Goal: Task Accomplishment & Management: Complete application form

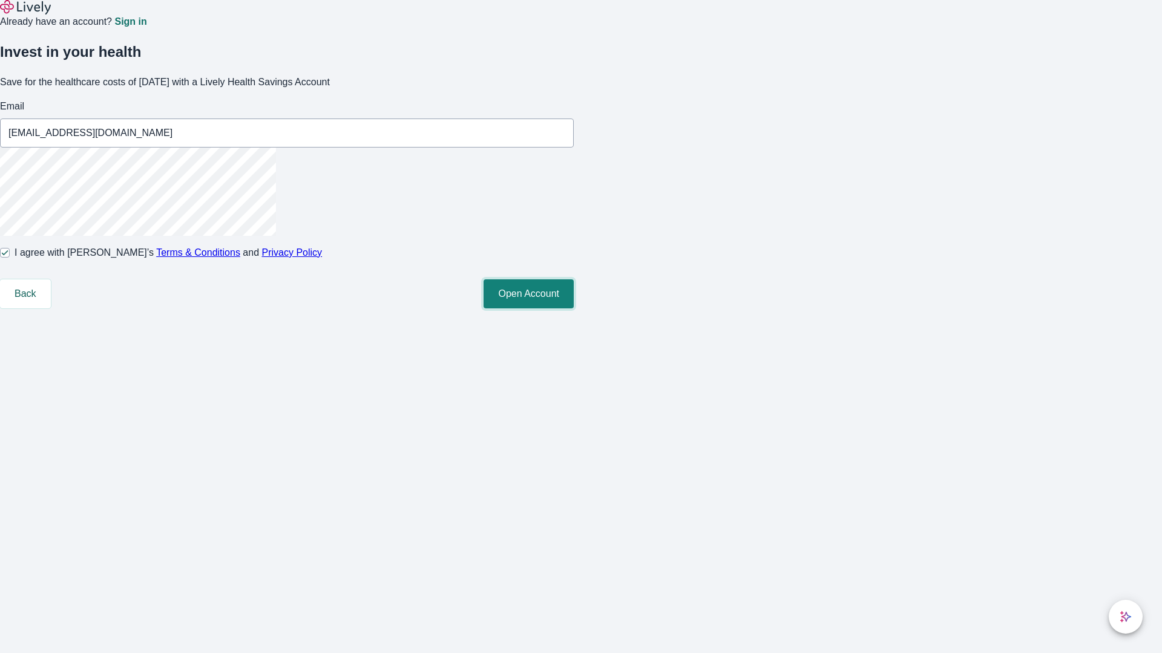
click at [573, 309] on button "Open Account" at bounding box center [528, 293] width 90 height 29
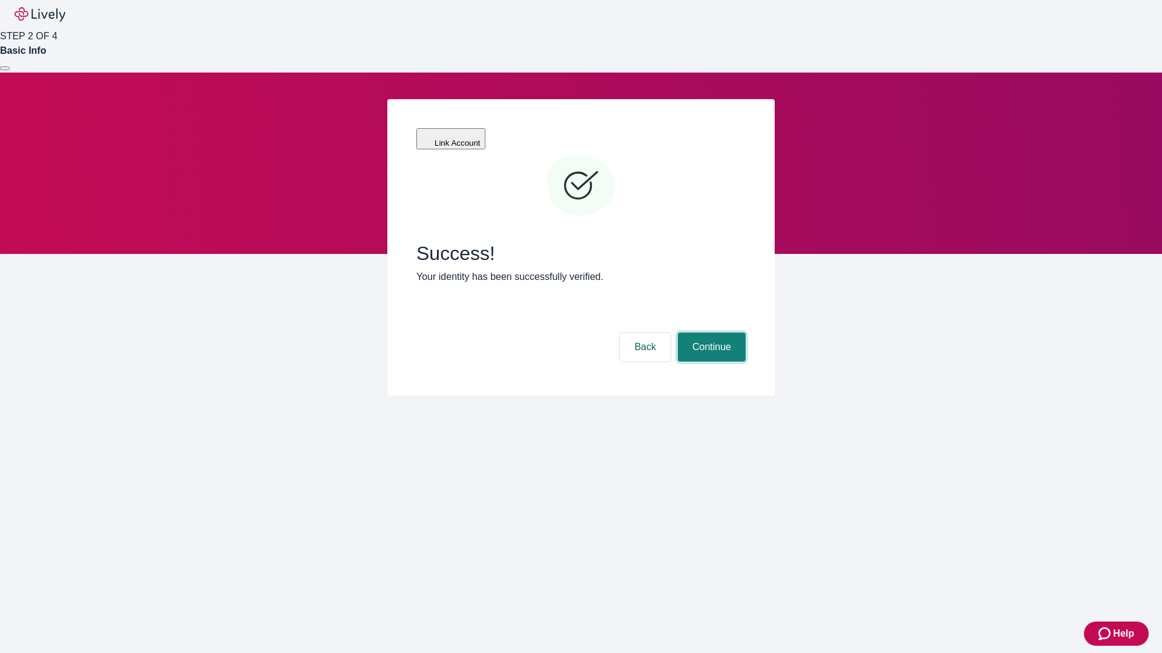
click at [710, 333] on button "Continue" at bounding box center [712, 347] width 68 height 29
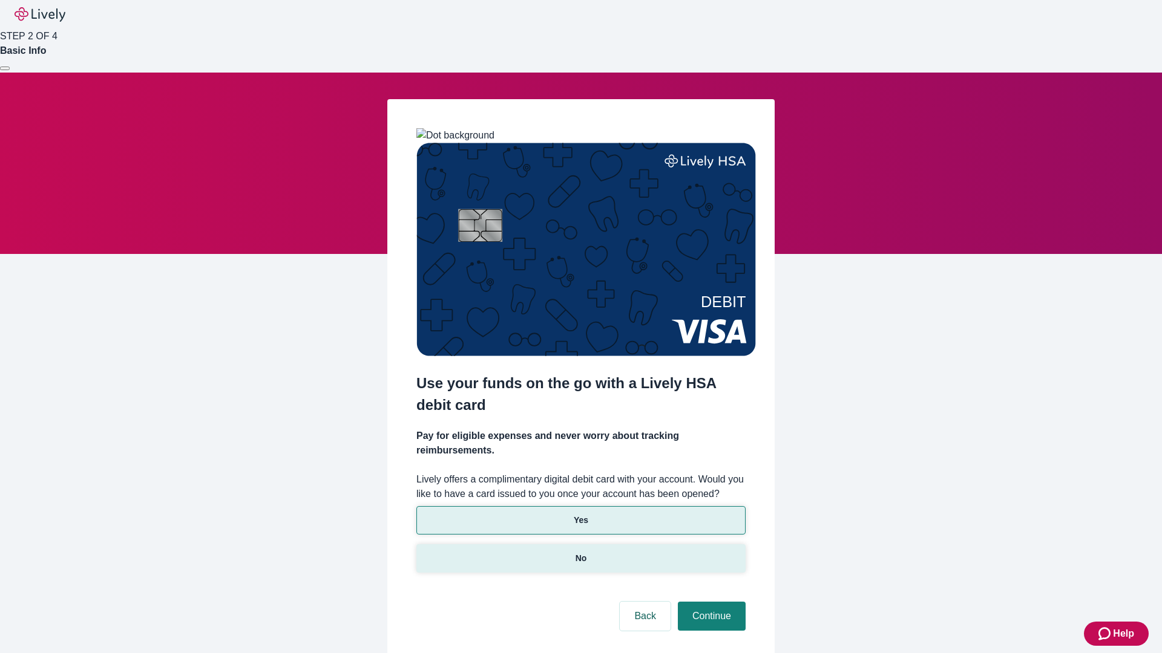
click at [580, 552] on p "No" at bounding box center [580, 558] width 11 height 13
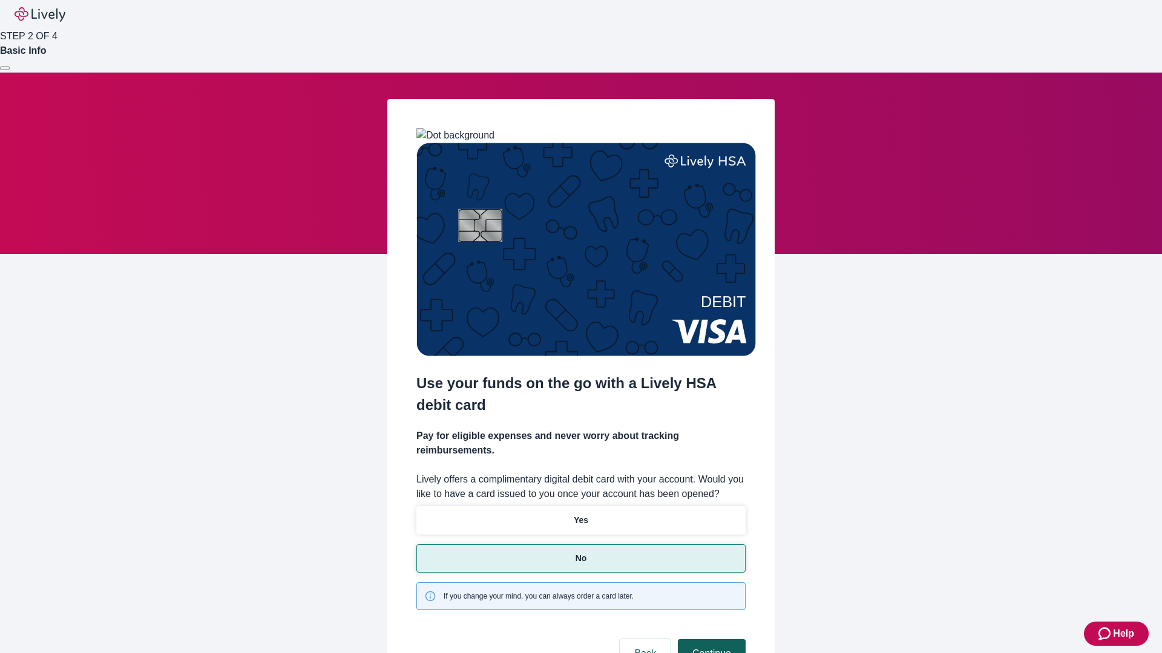
click at [710, 639] on button "Continue" at bounding box center [712, 653] width 68 height 29
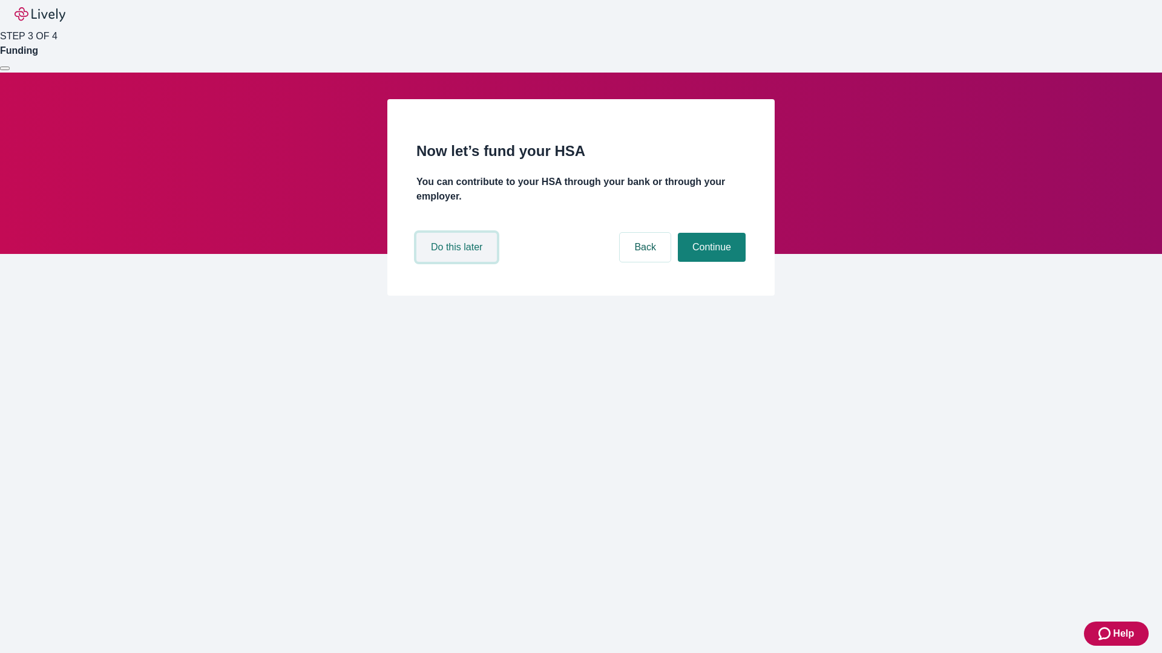
click at [458, 262] on button "Do this later" at bounding box center [456, 247] width 80 height 29
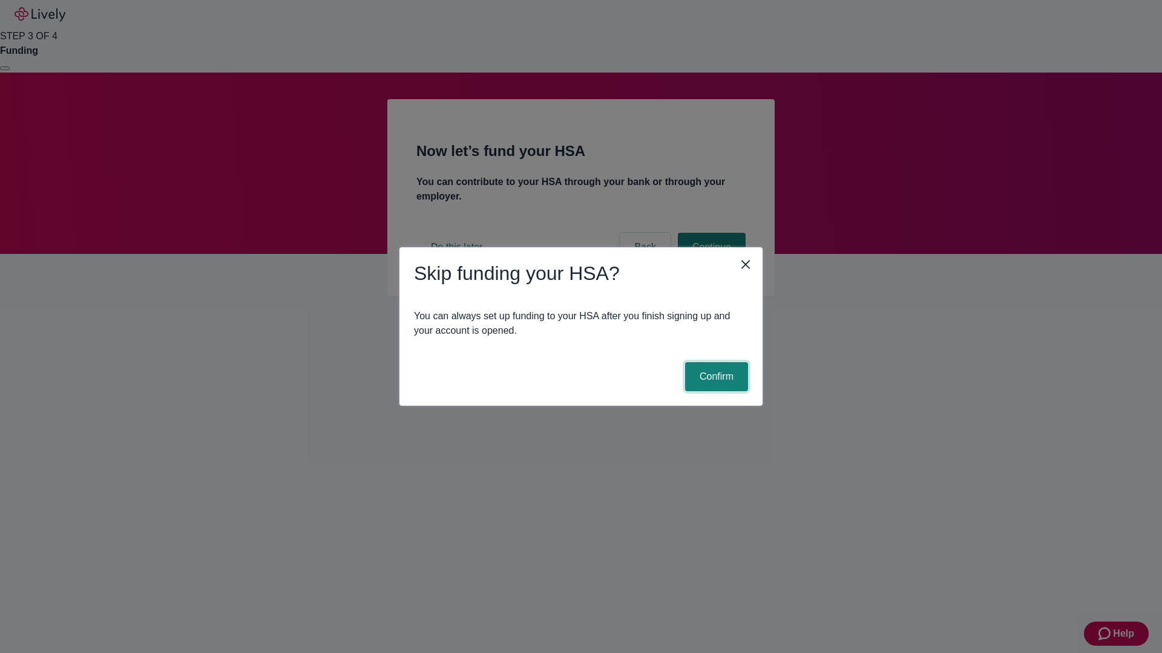
click at [714, 377] on button "Confirm" at bounding box center [716, 376] width 63 height 29
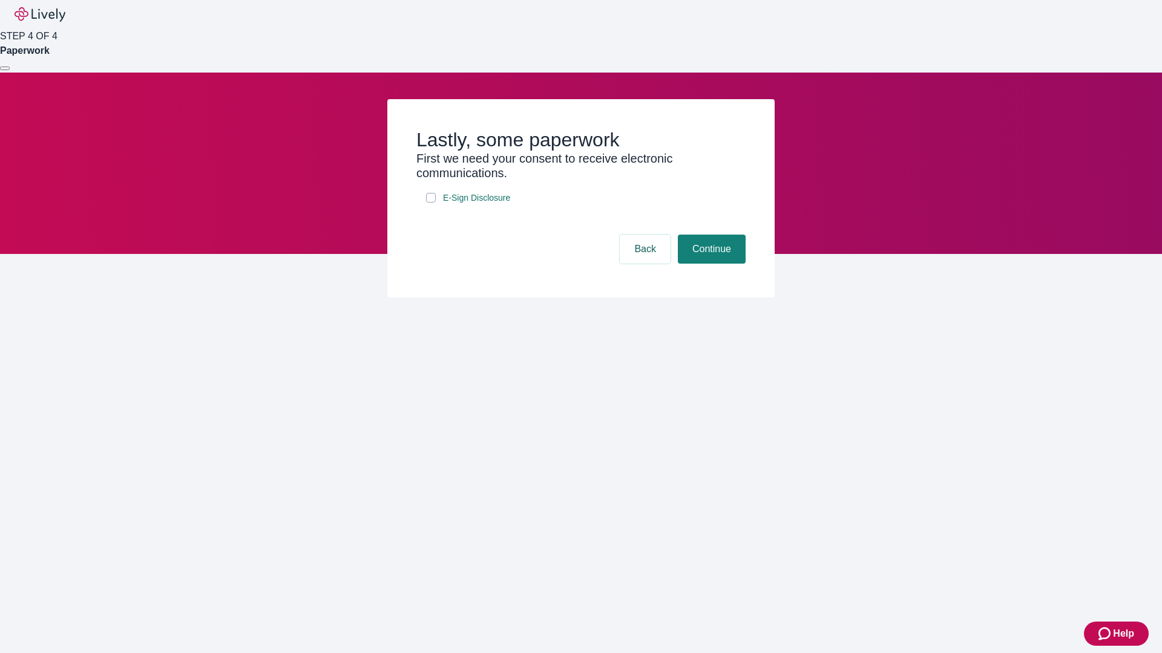
click at [431, 203] on input "E-Sign Disclosure" at bounding box center [431, 198] width 10 height 10
checkbox input "true"
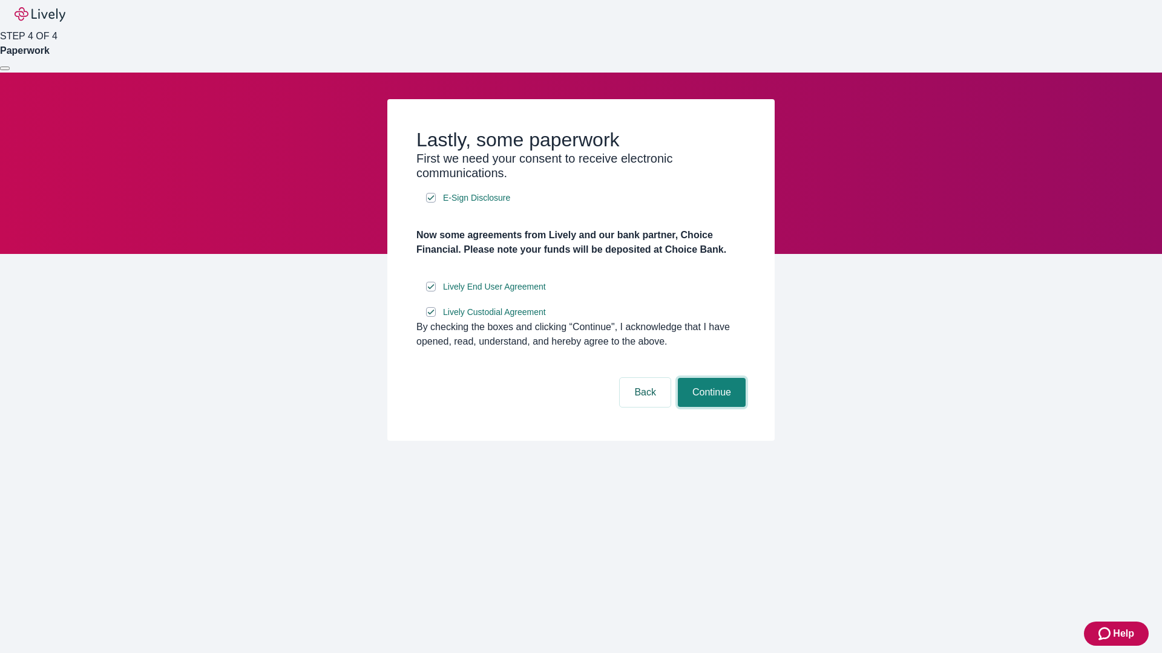
click at [710, 407] on button "Continue" at bounding box center [712, 392] width 68 height 29
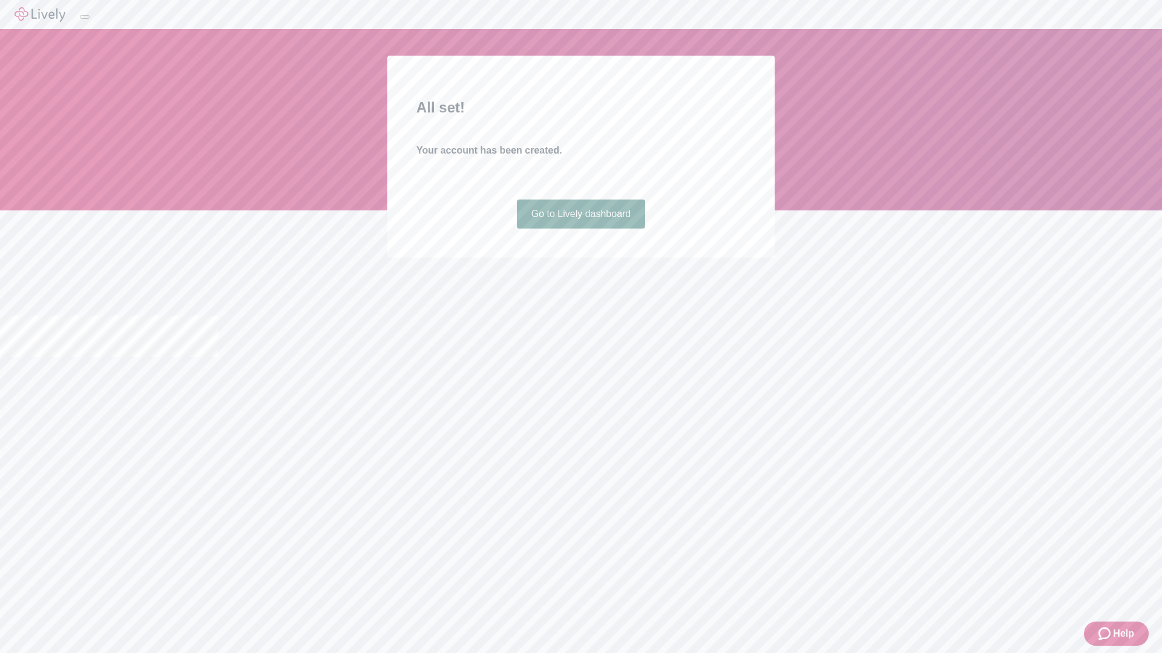
click at [580, 229] on link "Go to Lively dashboard" at bounding box center [581, 214] width 129 height 29
